Goal: Task Accomplishment & Management: Use online tool/utility

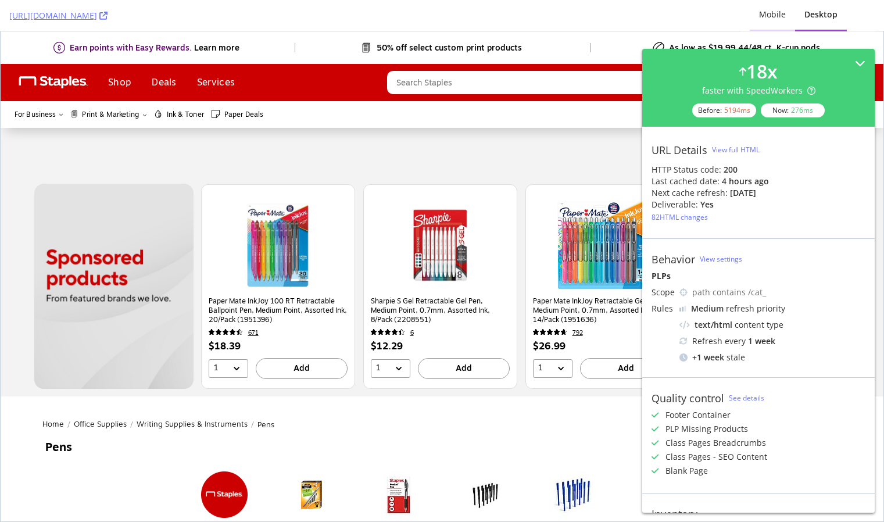
click at [780, 19] on div "Mobile" at bounding box center [772, 15] width 27 height 12
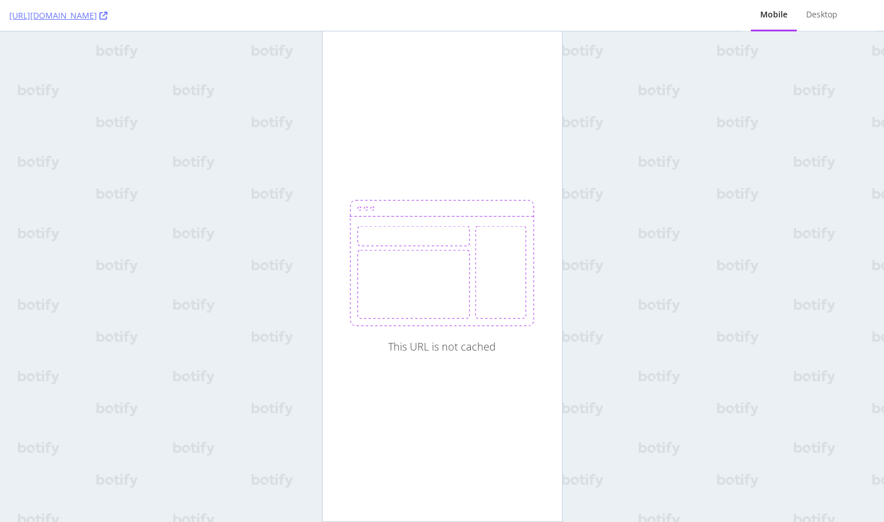
drag, startPoint x: 609, startPoint y: 22, endPoint x: 839, endPoint y: 34, distance: 230.0
click at [614, 21] on div "[URL][DOMAIN_NAME]" at bounding box center [370, 15] width 723 height 31
drag, startPoint x: 831, startPoint y: 13, endPoint x: 551, endPoint y: 3, distance: 279.8
click at [831, 13] on div "Desktop" at bounding box center [821, 15] width 31 height 12
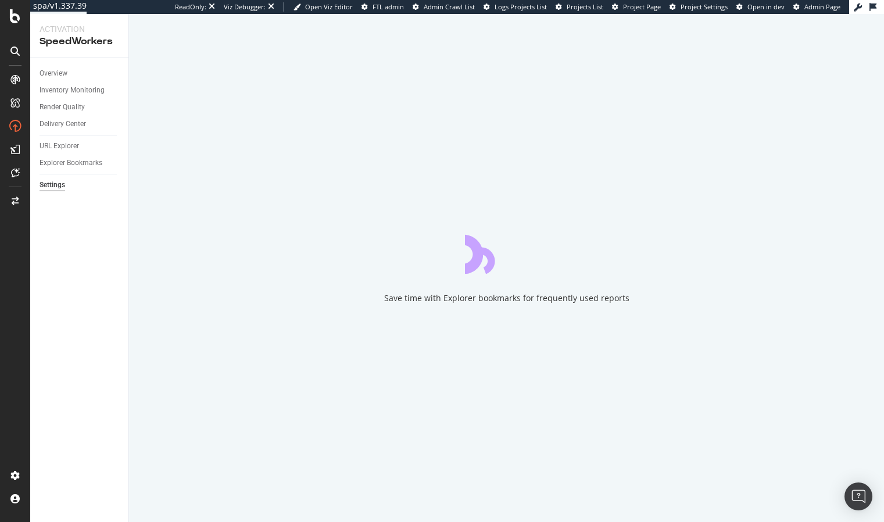
click at [77, 236] on div "Overview Inventory Monitoring Render Quality Delivery Center URL Explorer Explo…" at bounding box center [79, 290] width 98 height 464
click at [57, 142] on div "URL Explorer" at bounding box center [60, 146] width 40 height 12
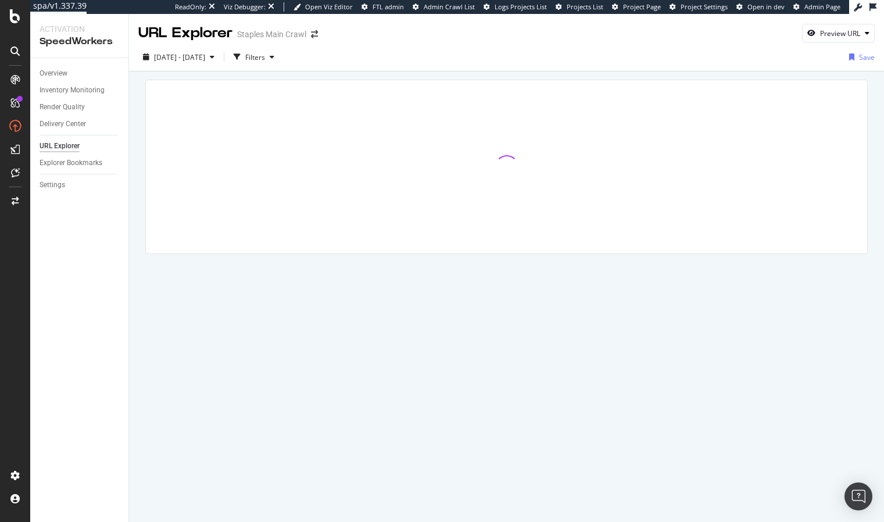
click at [138, 107] on div at bounding box center [506, 183] width 755 height 223
click at [265, 53] on div "Filters" at bounding box center [255, 57] width 20 height 10
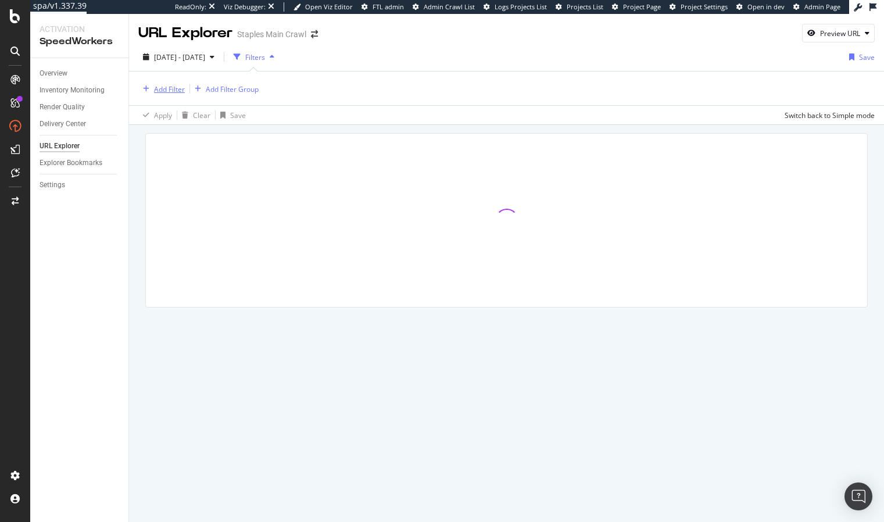
click at [169, 92] on div "Add Filter" at bounding box center [169, 89] width 31 height 10
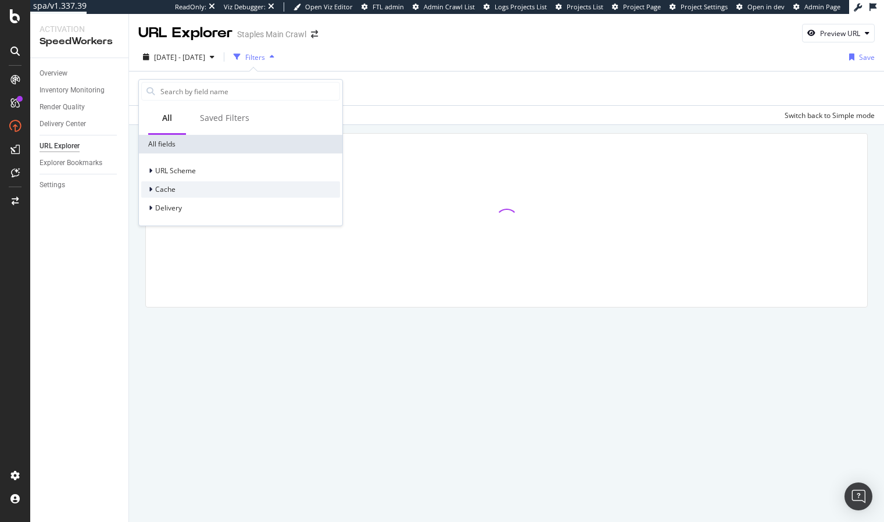
click at [175, 194] on div "Cache" at bounding box center [240, 189] width 199 height 16
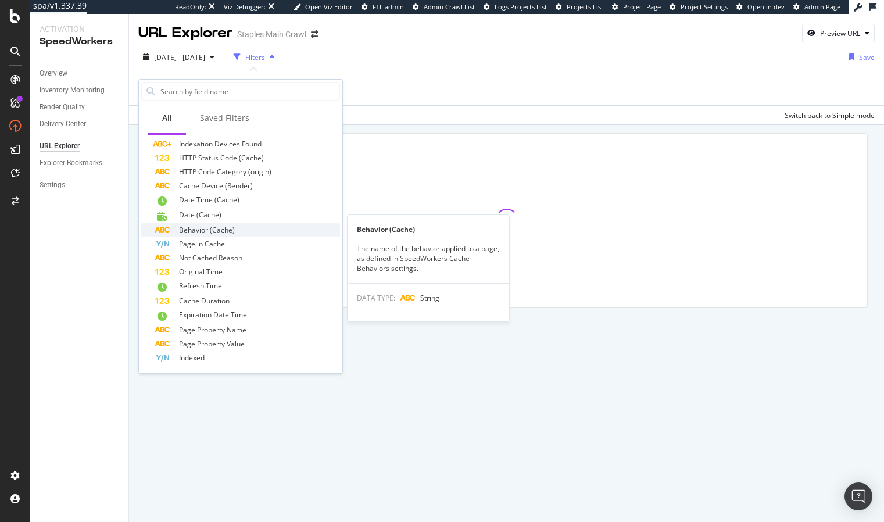
scroll to position [156, 0]
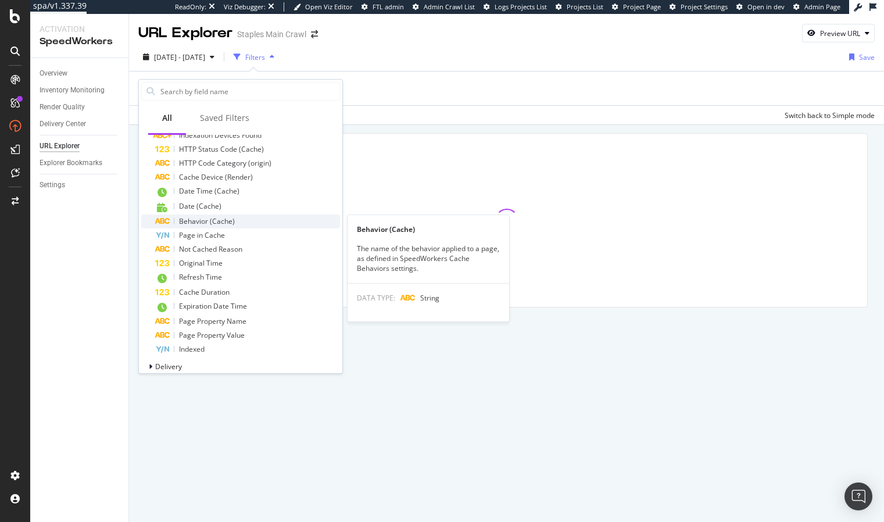
click at [223, 220] on span "Behavior (Cache)" at bounding box center [207, 221] width 56 height 10
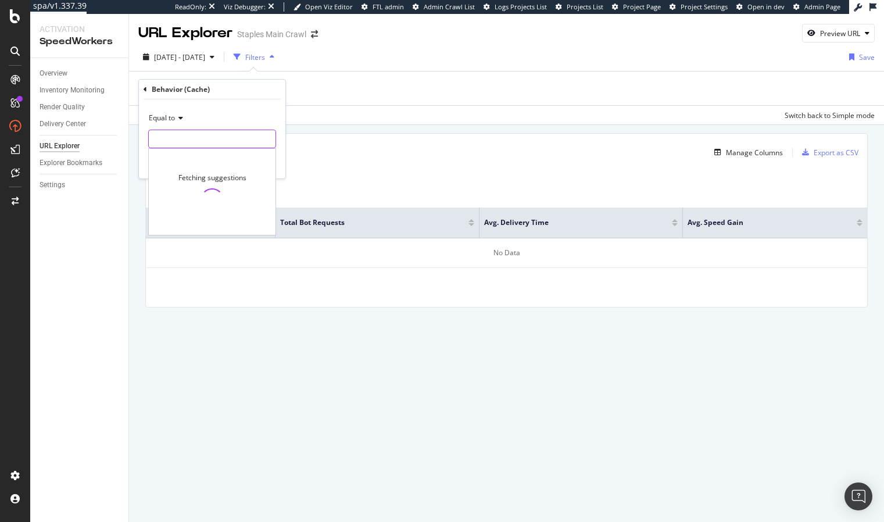
click at [213, 140] on input "text" at bounding box center [212, 139] width 127 height 19
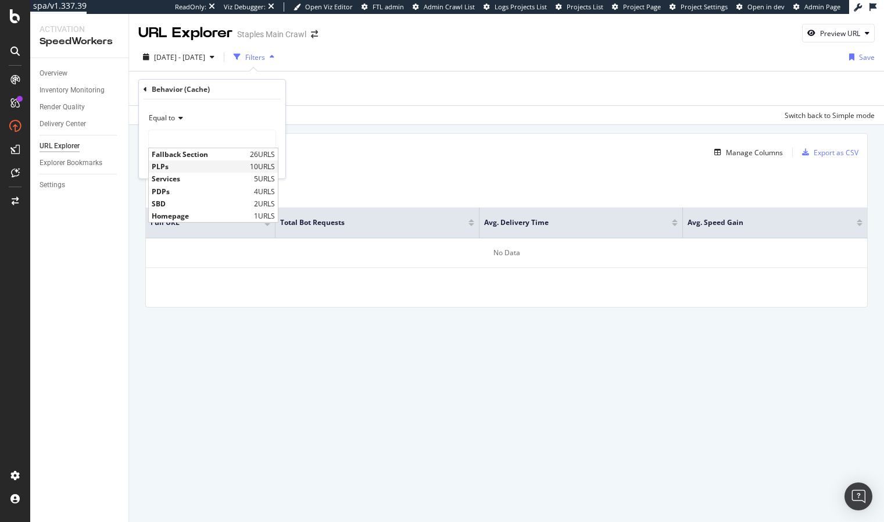
click at [219, 167] on span "PLPs" at bounding box center [199, 167] width 95 height 10
type input "PLPs"
click at [262, 165] on div "Apply" at bounding box center [267, 164] width 18 height 10
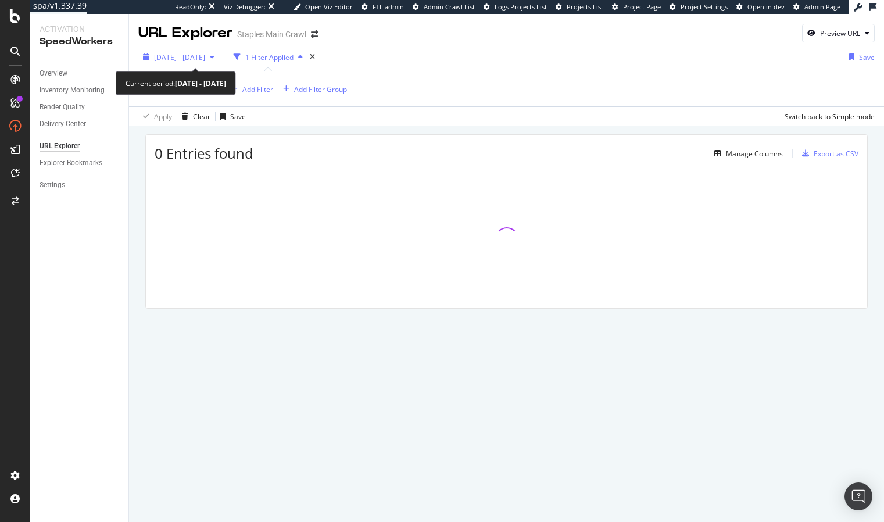
click at [181, 55] on span "[DATE] - [DATE]" at bounding box center [179, 57] width 51 height 10
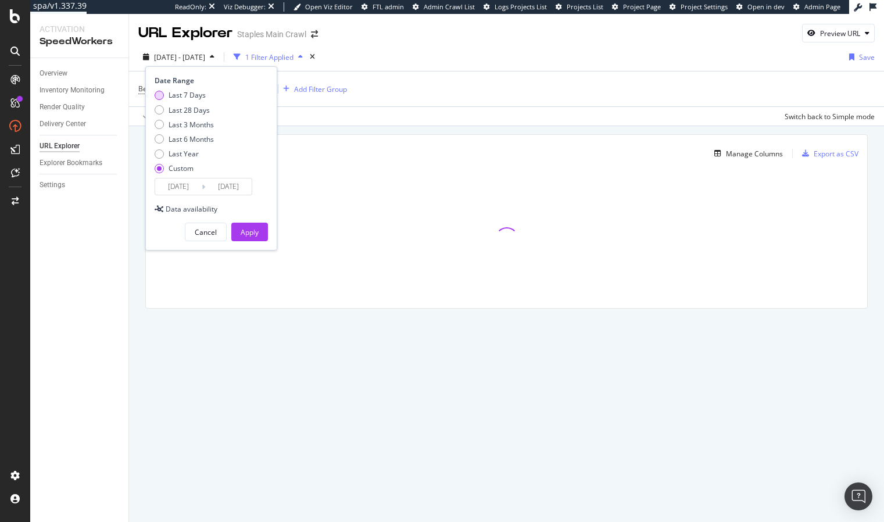
click at [192, 91] on div "Last 7 Days" at bounding box center [187, 95] width 37 height 10
type input "[DATE]"
click at [256, 226] on div "Apply" at bounding box center [250, 231] width 18 height 17
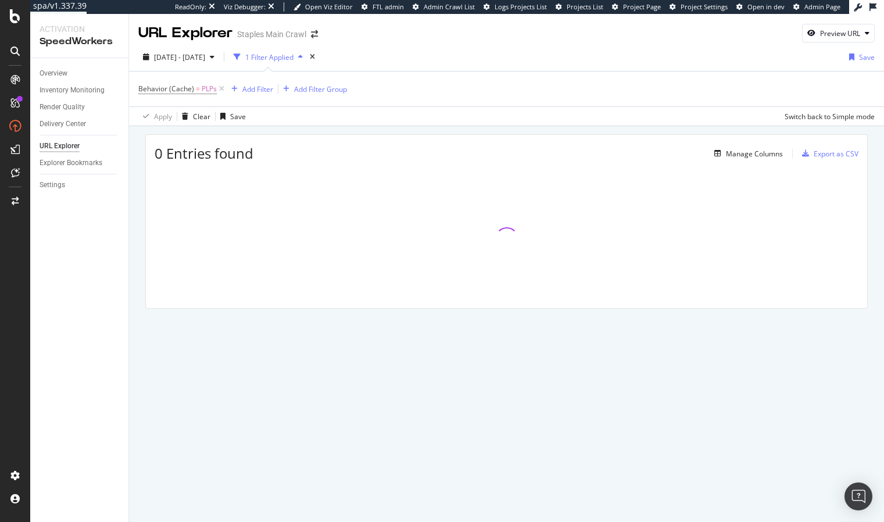
click at [133, 240] on div "0 Entries found Manage Columns Export as CSV" at bounding box center [506, 237] width 755 height 223
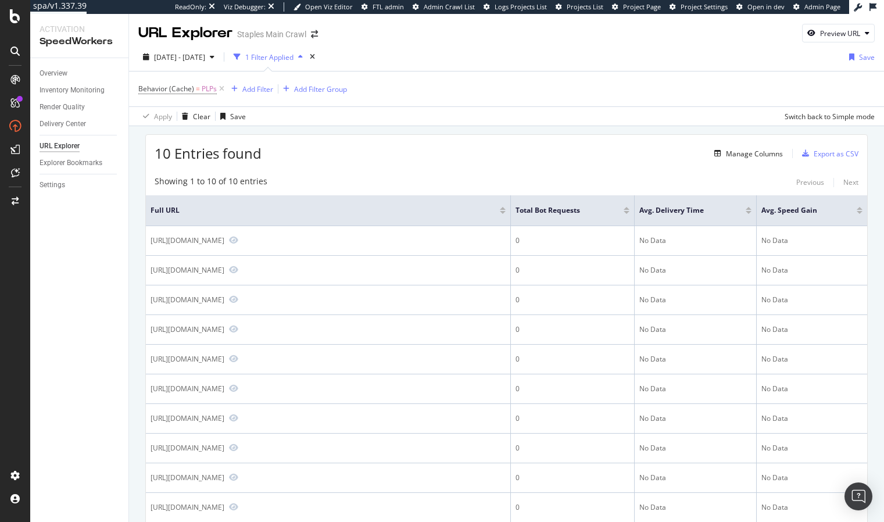
click at [339, 170] on div "Showing 1 to 10 of 10 entries Previous Next Full URL Total Bot Requests Avg. De…" at bounding box center [507, 359] width 722 height 379
drag, startPoint x: 397, startPoint y: 156, endPoint x: 308, endPoint y: 136, distance: 91.1
click at [397, 156] on div "10 Entries found Manage Columns Export as CSV" at bounding box center [507, 149] width 722 height 28
click at [56, 72] on div "Overview" at bounding box center [54, 73] width 28 height 12
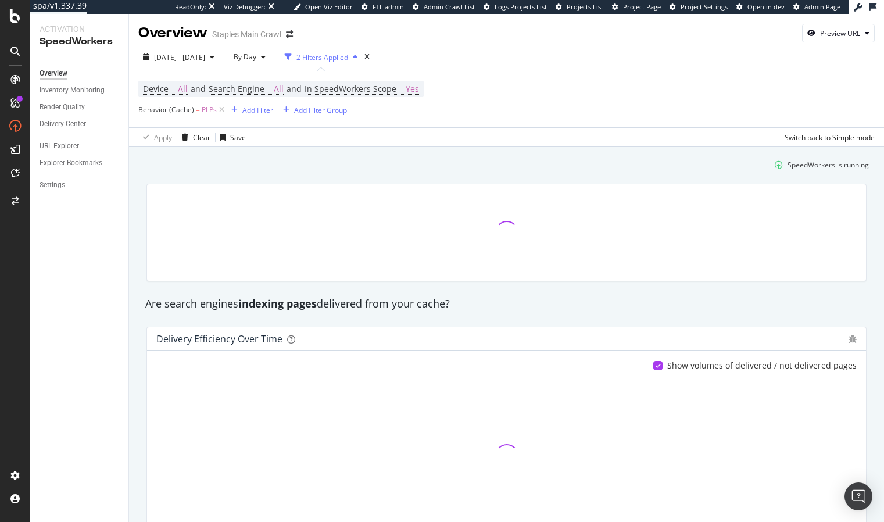
drag, startPoint x: 214, startPoint y: 183, endPoint x: 226, endPoint y: 158, distance: 27.8
click at [214, 183] on div at bounding box center [507, 232] width 734 height 116
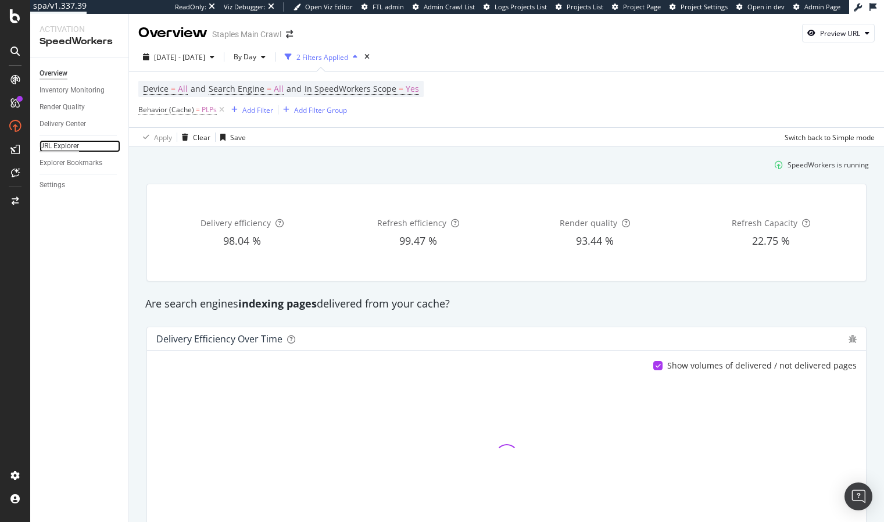
click at [72, 147] on div "URL Explorer" at bounding box center [60, 146] width 40 height 12
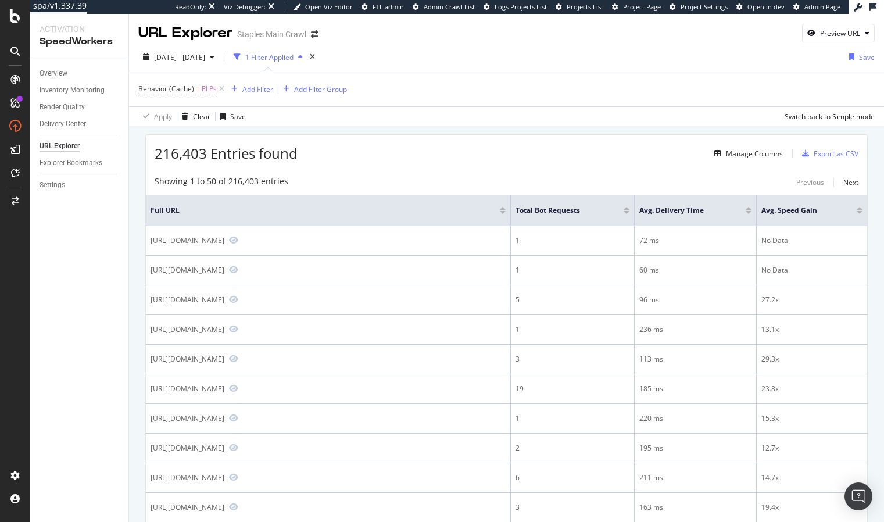
click at [766, 155] on div "Manage Columns" at bounding box center [754, 154] width 57 height 10
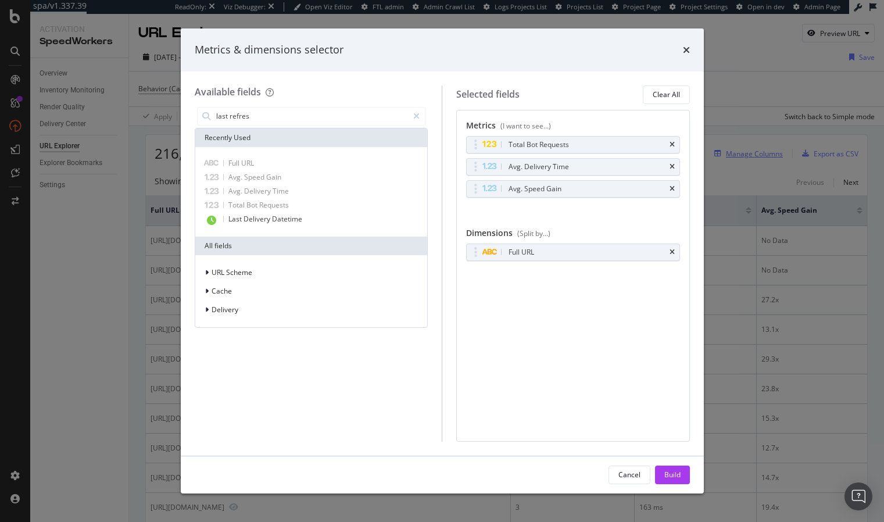
type input "last refresh"
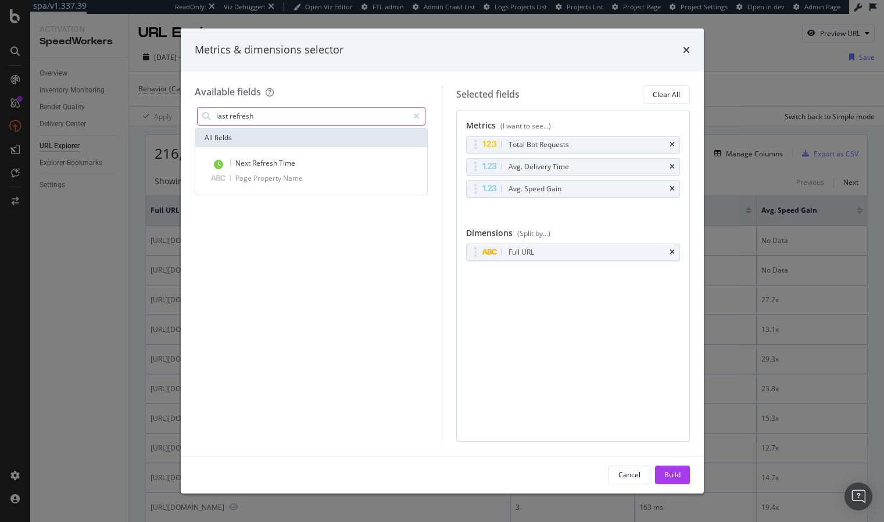
click at [256, 112] on input "last refresh" at bounding box center [312, 116] width 194 height 17
click at [255, 112] on input "last refresh" at bounding box center [312, 116] width 194 height 17
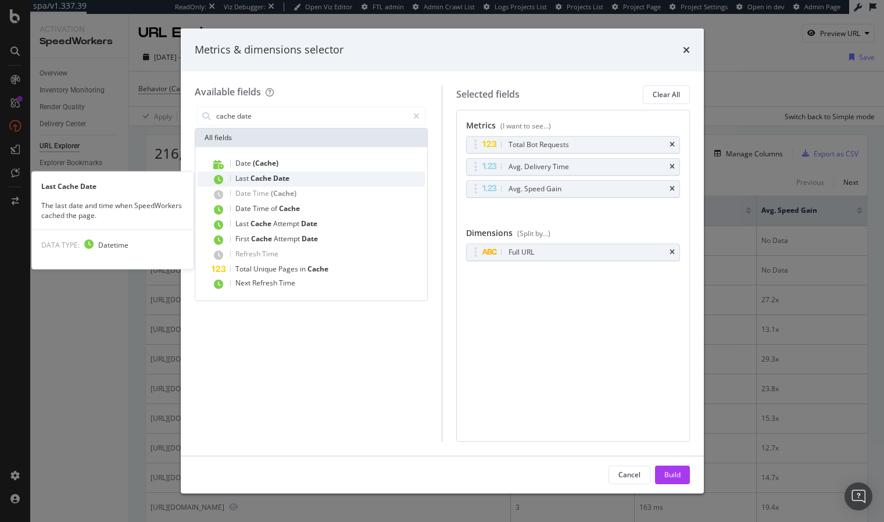
type input "cache date"
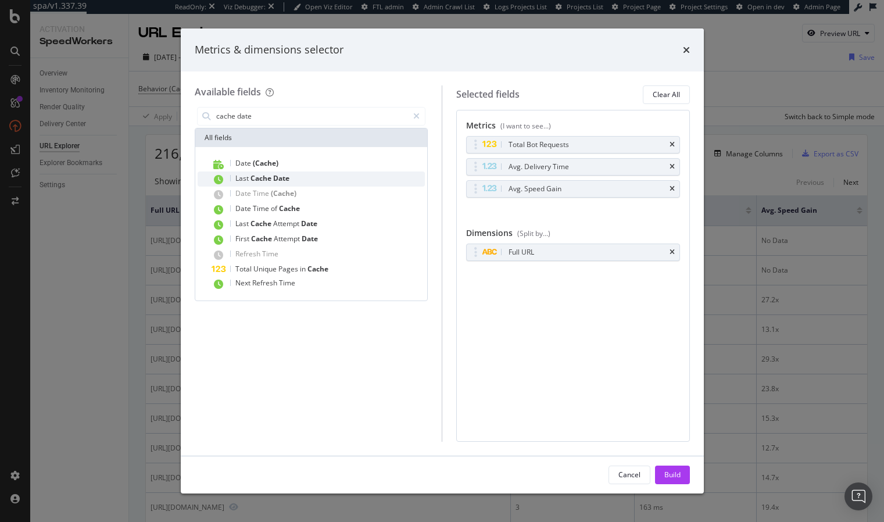
click at [288, 179] on span "Date" at bounding box center [281, 178] width 16 height 10
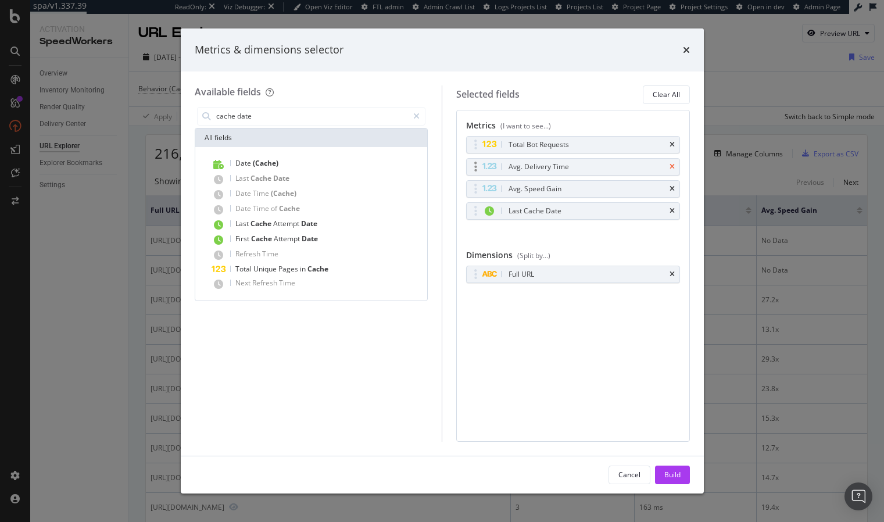
click at [672, 166] on icon "times" at bounding box center [672, 166] width 5 height 7
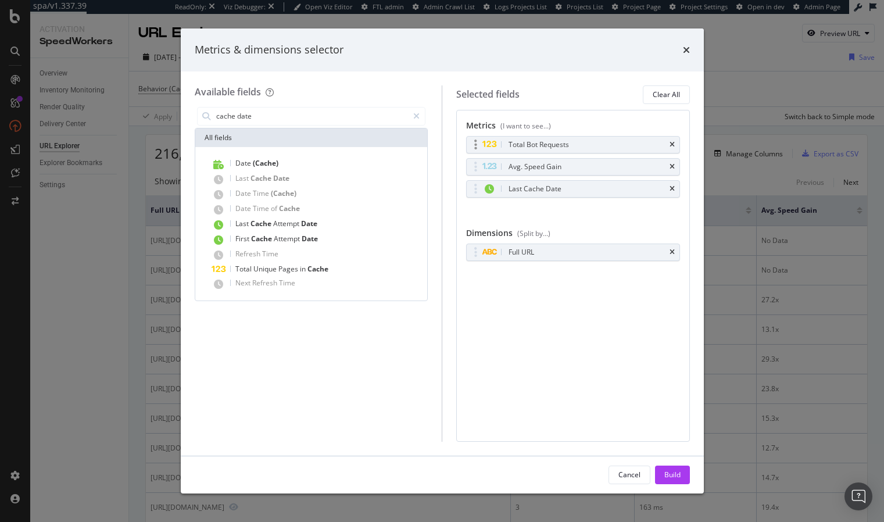
drag, startPoint x: 672, startPoint y: 166, endPoint x: 672, endPoint y: 150, distance: 16.3
click at [672, 166] on icon "times" at bounding box center [672, 166] width 5 height 7
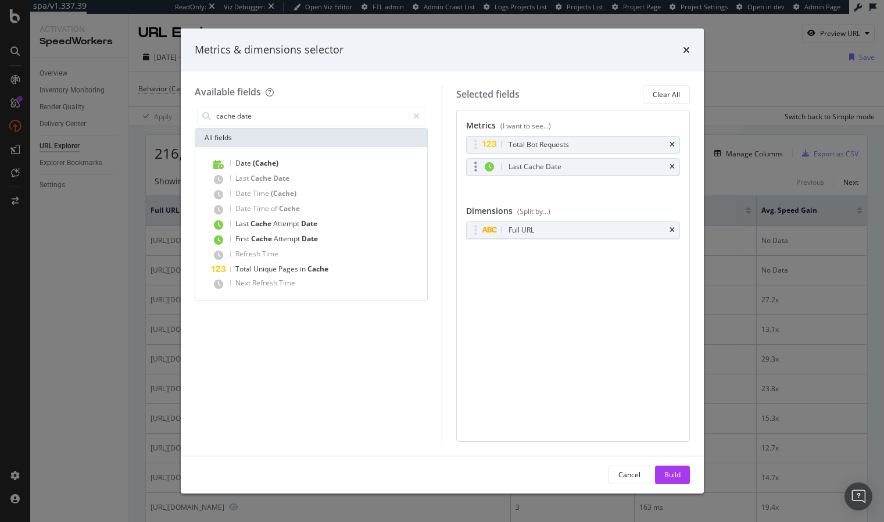
click at [673, 145] on icon "times" at bounding box center [672, 144] width 5 height 7
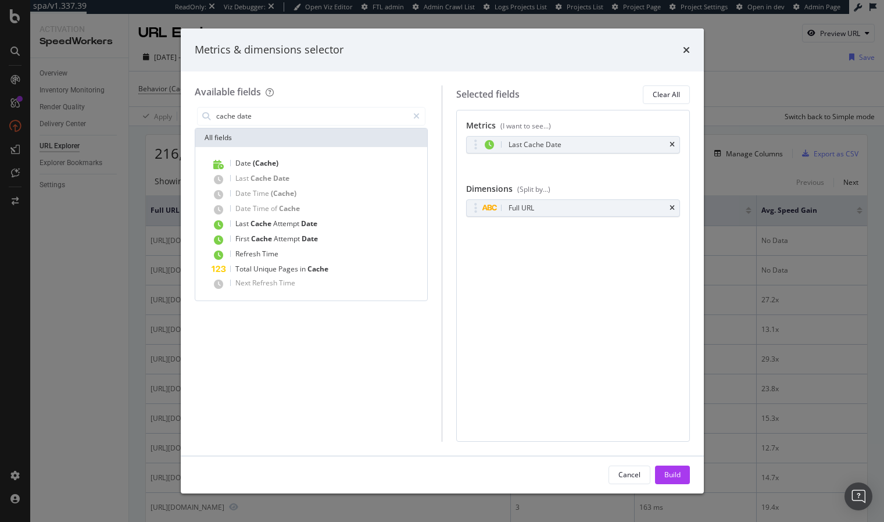
drag, startPoint x: 673, startPoint y: 475, endPoint x: 611, endPoint y: 398, distance: 99.2
click at [673, 475] on div "Build" at bounding box center [673, 475] width 16 height 10
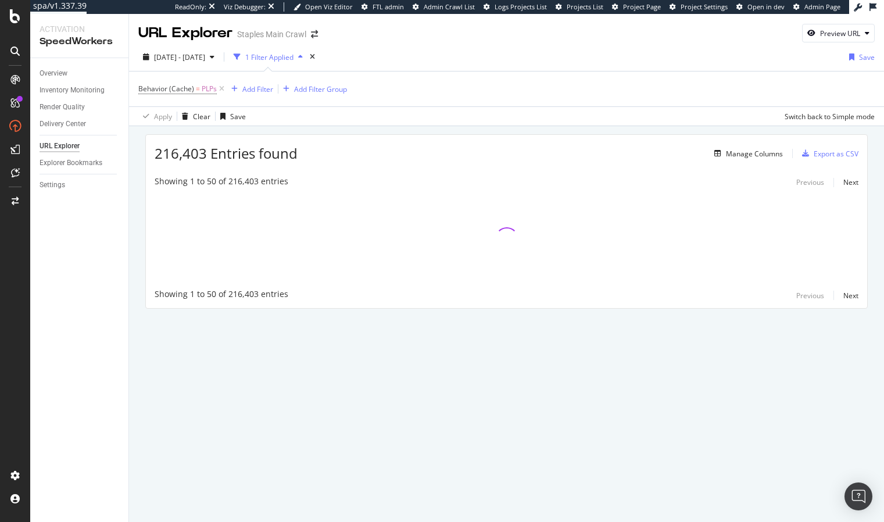
drag, startPoint x: 308, startPoint y: 134, endPoint x: 93, endPoint y: 172, distance: 217.8
click at [308, 134] on div "216,403 Entries found Manage Columns Export as CSV Showing 1 to 50 of 216,403 e…" at bounding box center [506, 221] width 723 height 174
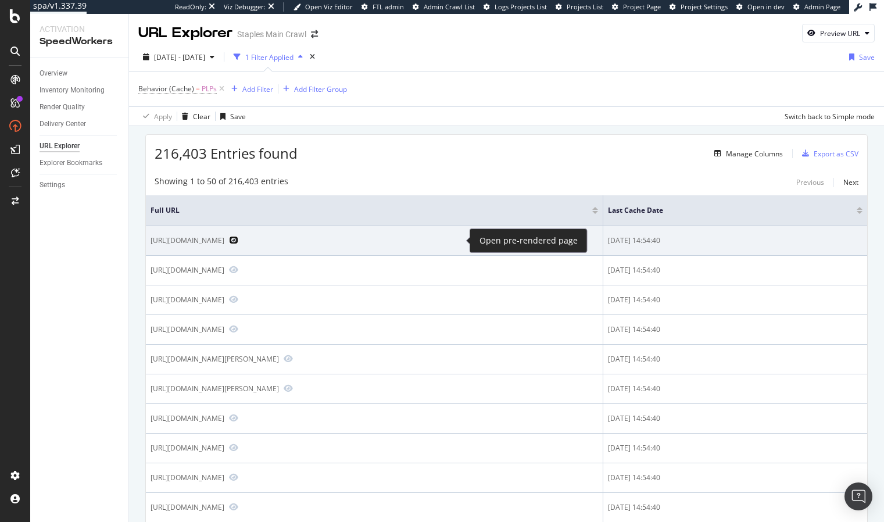
click at [238, 240] on icon "Preview https://www.staples.com/TUCCI-School-Backpacks-Easy-rewards/cat_CL35414…" at bounding box center [233, 240] width 9 height 8
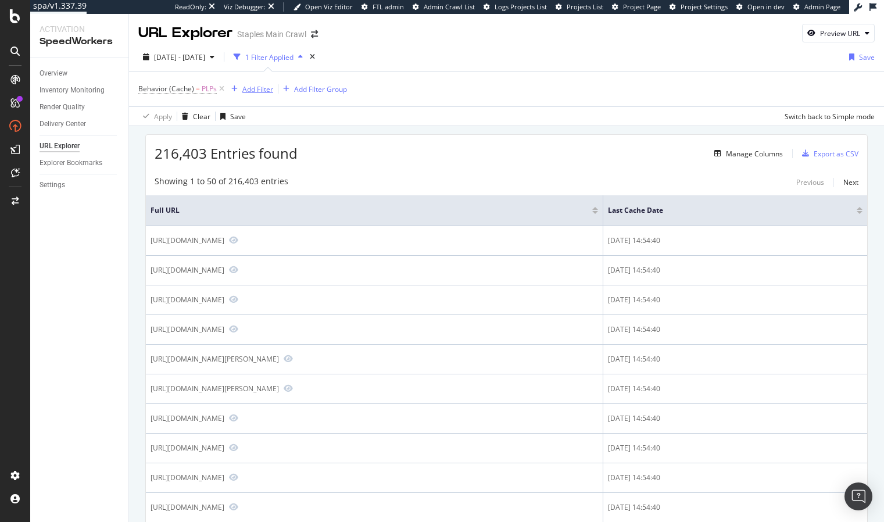
click at [263, 89] on div "Add Filter" at bounding box center [257, 89] width 31 height 10
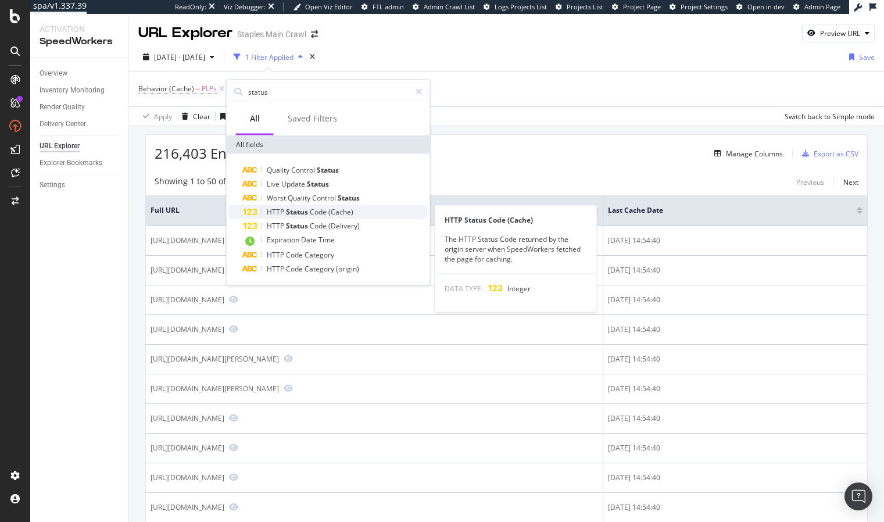
type input "status"
click at [319, 213] on span "Code" at bounding box center [319, 212] width 19 height 10
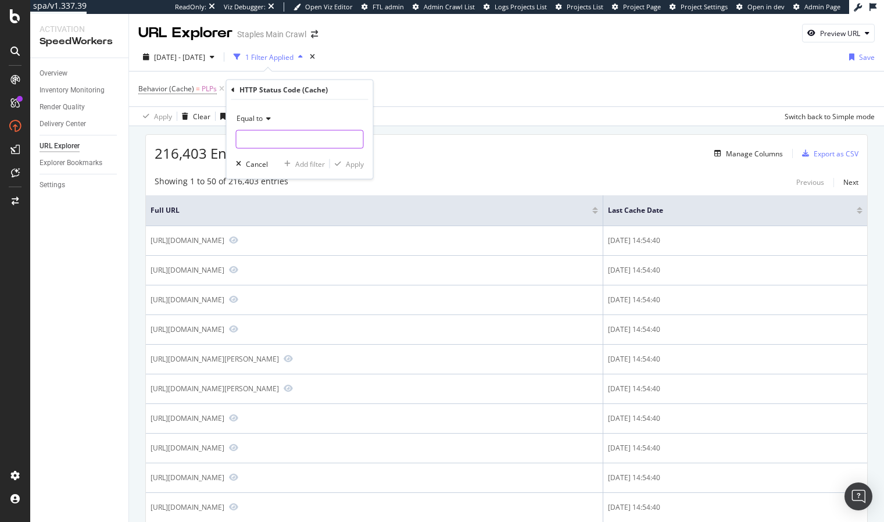
click at [292, 138] on input "number" at bounding box center [300, 139] width 128 height 19
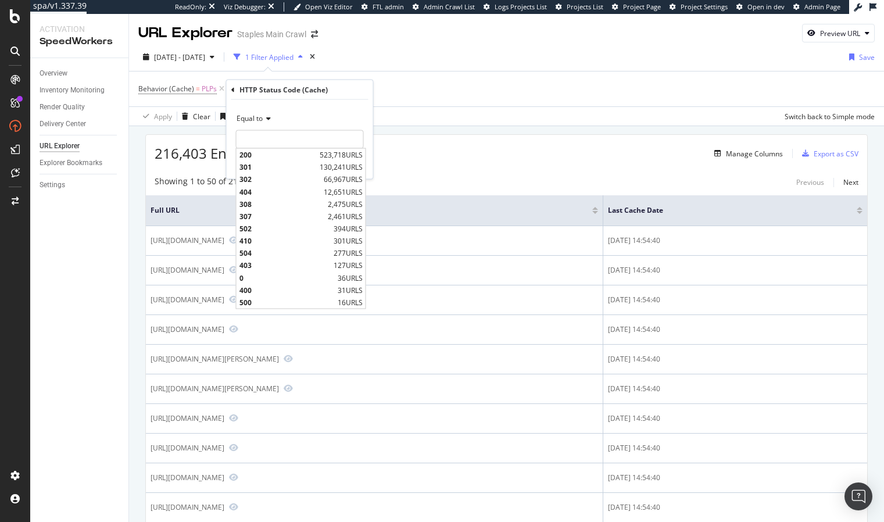
click at [325, 151] on span "523,718 URLS" at bounding box center [341, 155] width 43 height 10
type input "200"
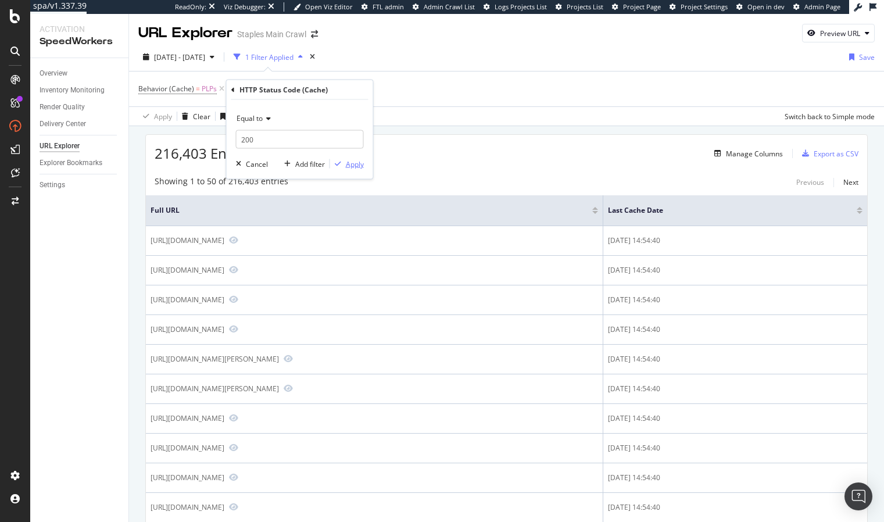
click at [350, 165] on div "Apply" at bounding box center [355, 164] width 18 height 10
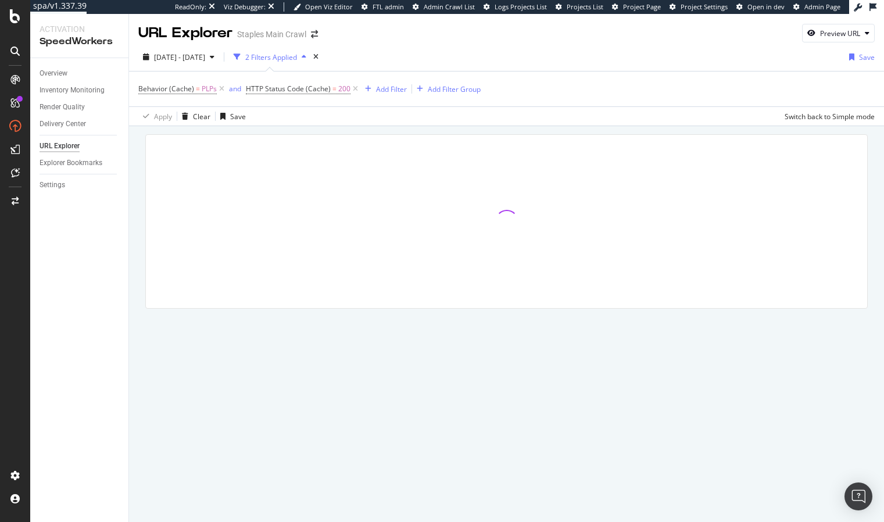
click at [379, 140] on div at bounding box center [507, 221] width 722 height 173
click at [448, 140] on div at bounding box center [507, 221] width 722 height 173
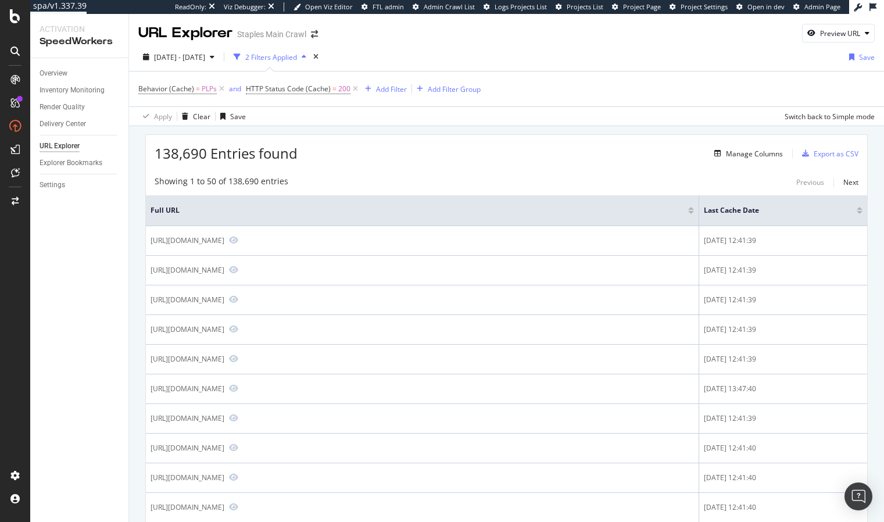
click at [861, 211] on div at bounding box center [860, 212] width 6 height 3
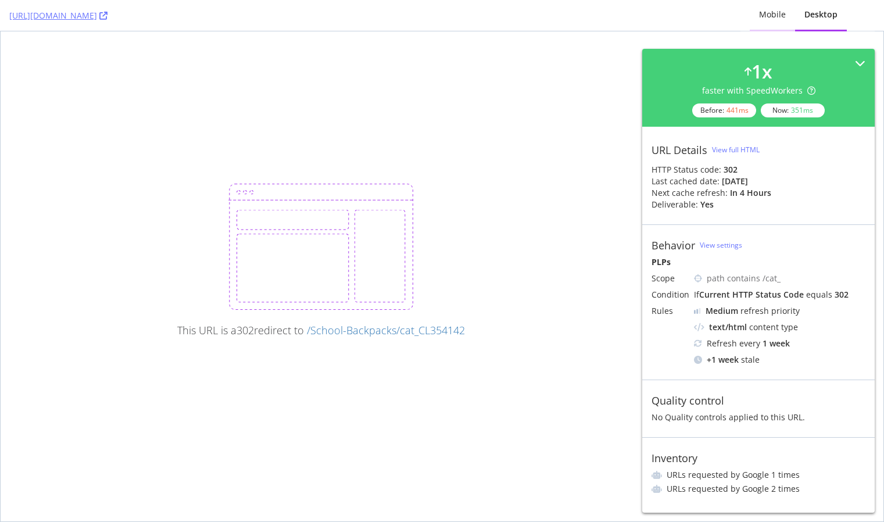
click at [765, 13] on div "Mobile" at bounding box center [772, 15] width 27 height 12
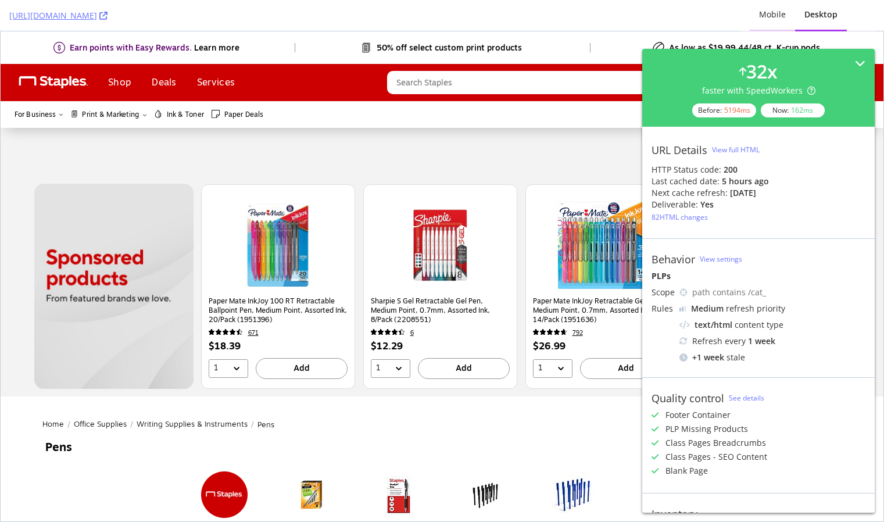
click at [772, 22] on div "Mobile" at bounding box center [772, 15] width 45 height 32
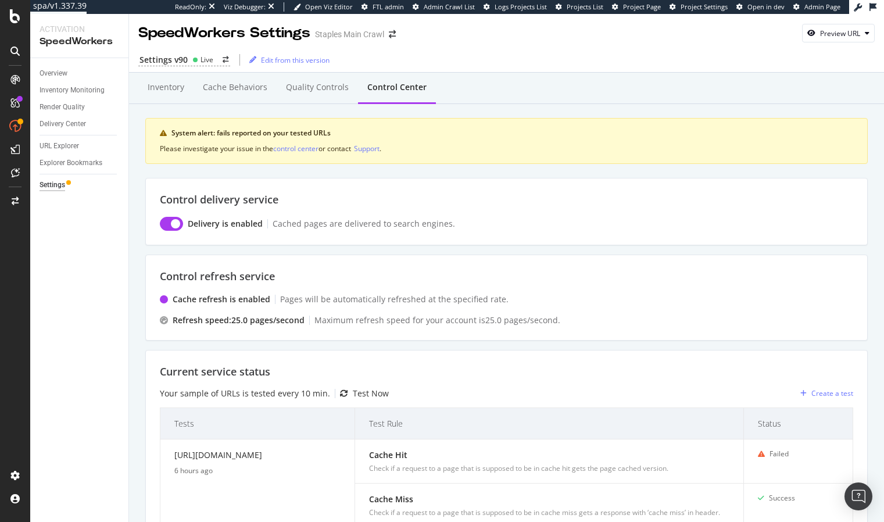
scroll to position [216, 0]
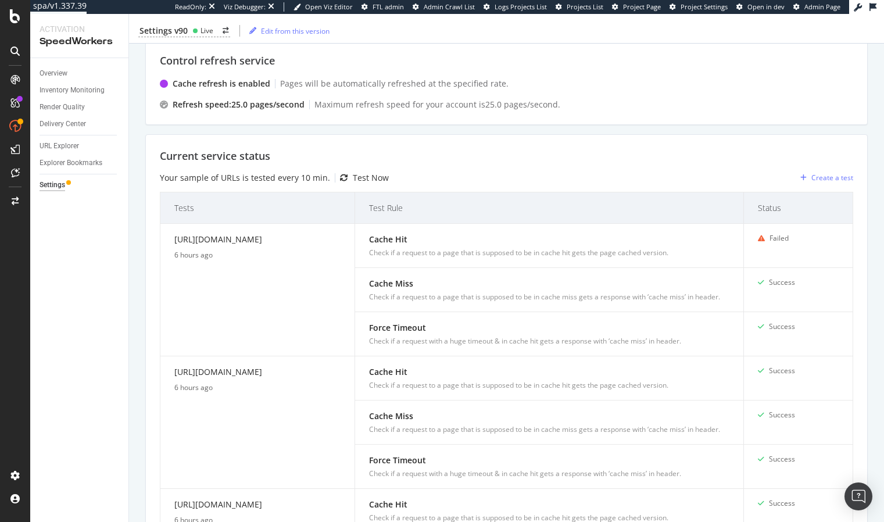
click at [131, 215] on div "Inventory Cache behaviors Quality Controls Control Center System alert: fails r…" at bounding box center [506, 374] width 755 height 1034
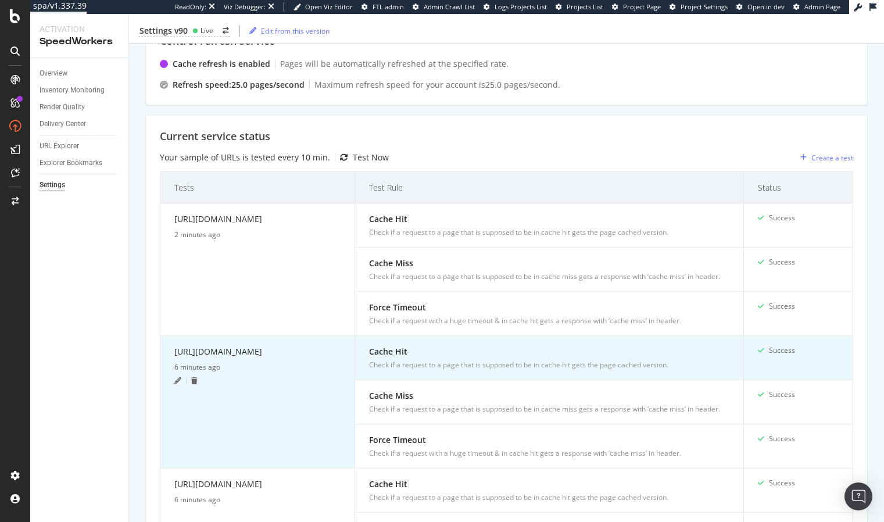
scroll to position [158, 0]
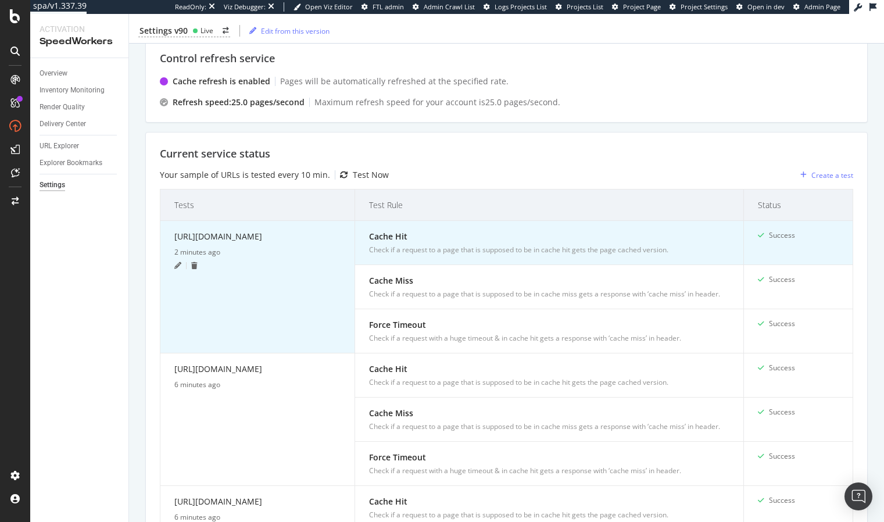
click at [178, 269] on icon at bounding box center [177, 265] width 7 height 7
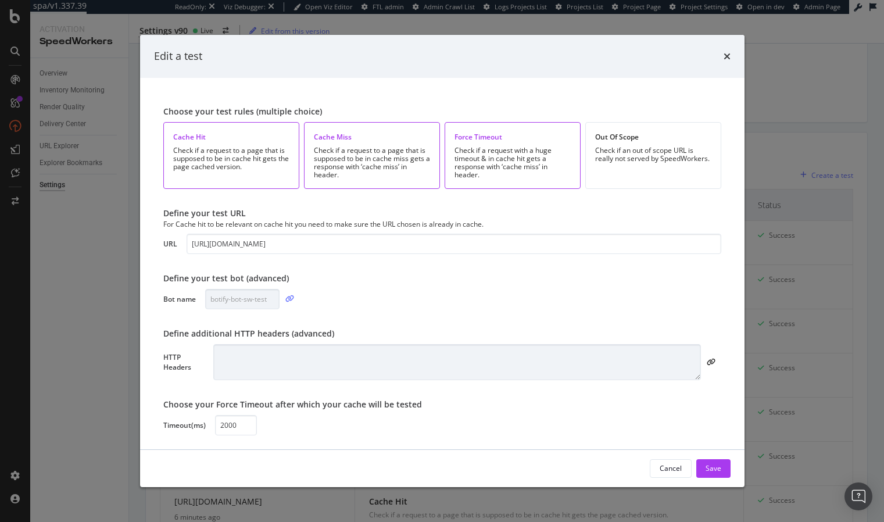
click at [289, 301] on icon "modal" at bounding box center [289, 298] width 9 height 7
click at [246, 295] on input "botify-bot-sw-test" at bounding box center [242, 299] width 74 height 20
click at [290, 298] on icon "modal" at bounding box center [289, 298] width 9 height 7
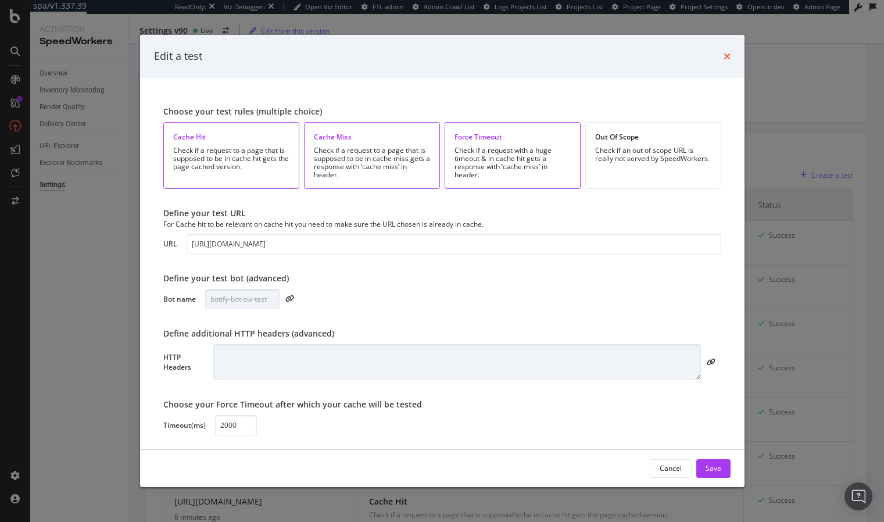
click at [727, 57] on icon "times" at bounding box center [727, 56] width 7 height 9
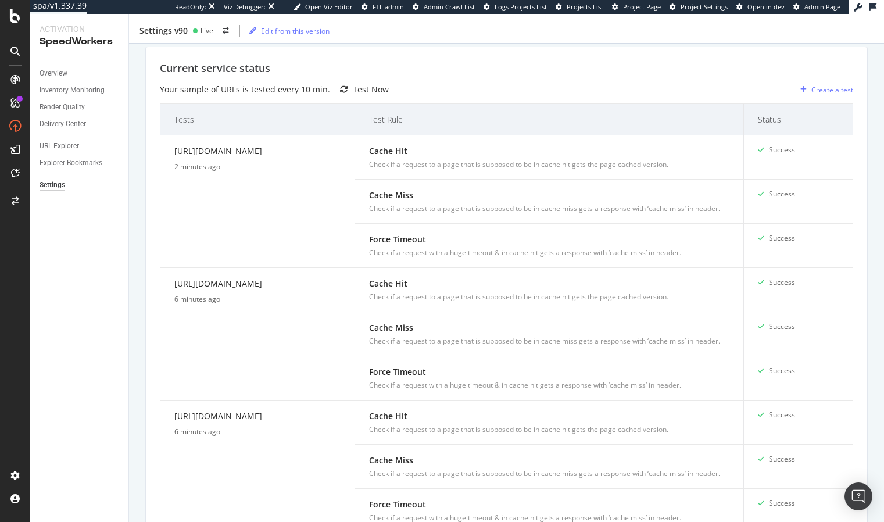
scroll to position [244, 0]
click at [142, 272] on div "Inventory Cache behaviors Quality Controls Control Center Control delivery serv…" at bounding box center [506, 315] width 755 height 974
